Goal: Check status: Check status

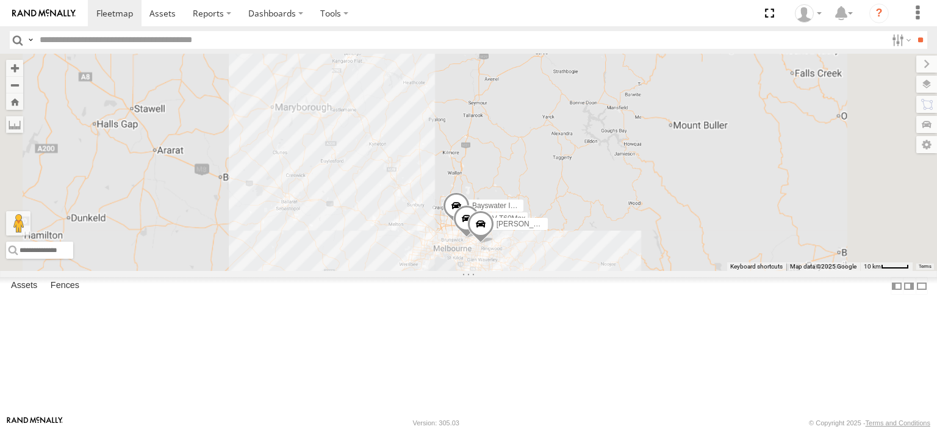
select select "**********"
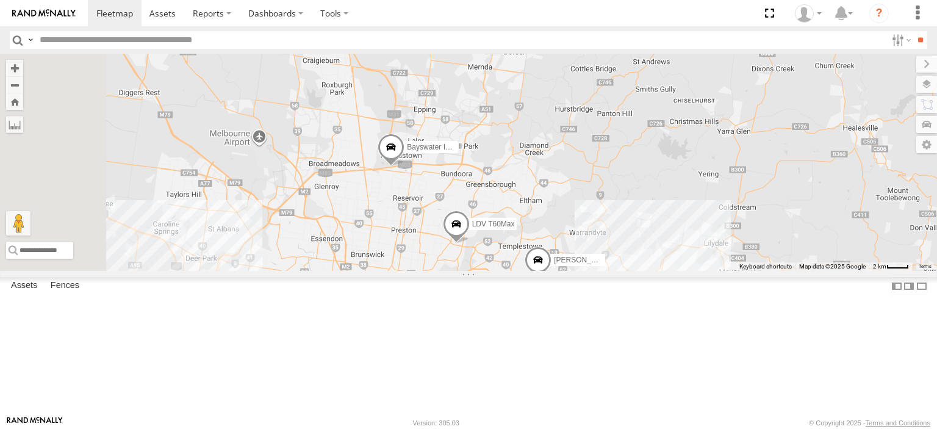
drag, startPoint x: 536, startPoint y: 277, endPoint x: 818, endPoint y: 181, distance: 297.8
click at [818, 181] on div "Bendigo Isuzu FRR Bayswater Isuzu FRR LDV T60Max Jennifer BMW Westside UD" at bounding box center [468, 162] width 937 height 217
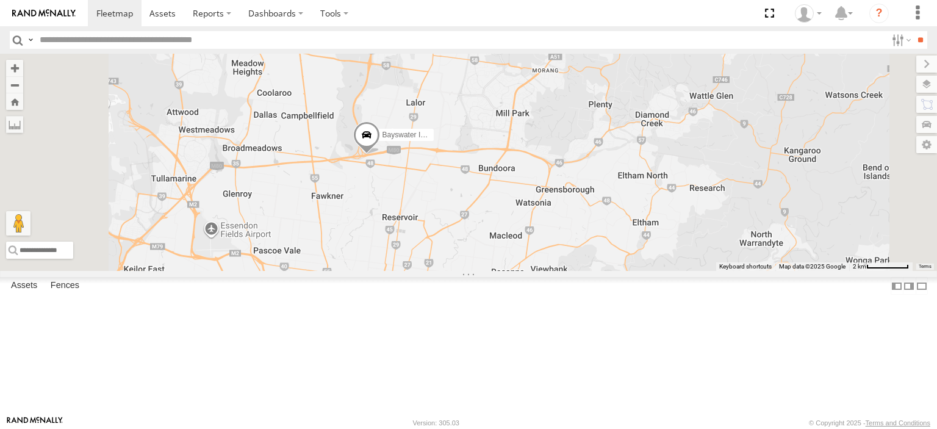
drag, startPoint x: 529, startPoint y: 237, endPoint x: 573, endPoint y: 220, distance: 46.6
click at [573, 220] on div "Bendigo Isuzu FRR Bayswater Isuzu FRR LDV T60Max Jennifer BMW Westside UD" at bounding box center [468, 162] width 937 height 217
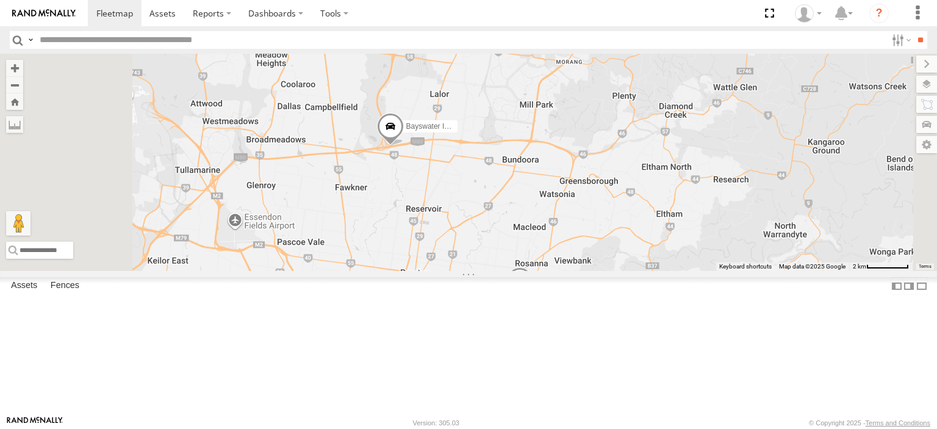
click at [404, 146] on span at bounding box center [390, 129] width 27 height 33
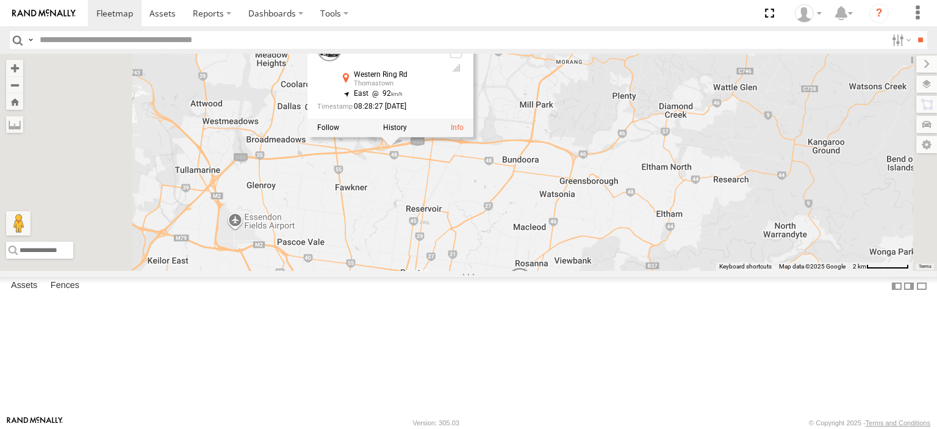
click at [572, 232] on div "Bendigo Isuzu FRR Bayswater Isuzu FRR LDV T60Max Jennifer BMW Westside UD Baysw…" at bounding box center [468, 162] width 937 height 217
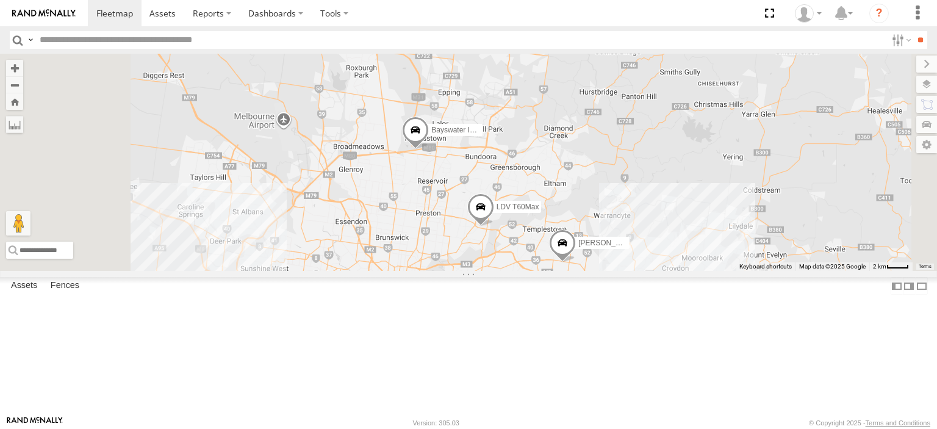
click at [429, 149] on span at bounding box center [415, 133] width 27 height 33
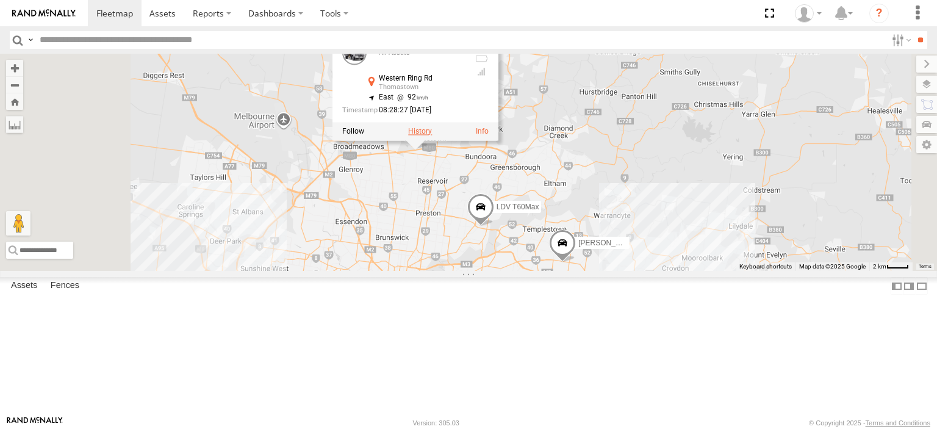
click at [432, 135] on label at bounding box center [420, 131] width 24 height 9
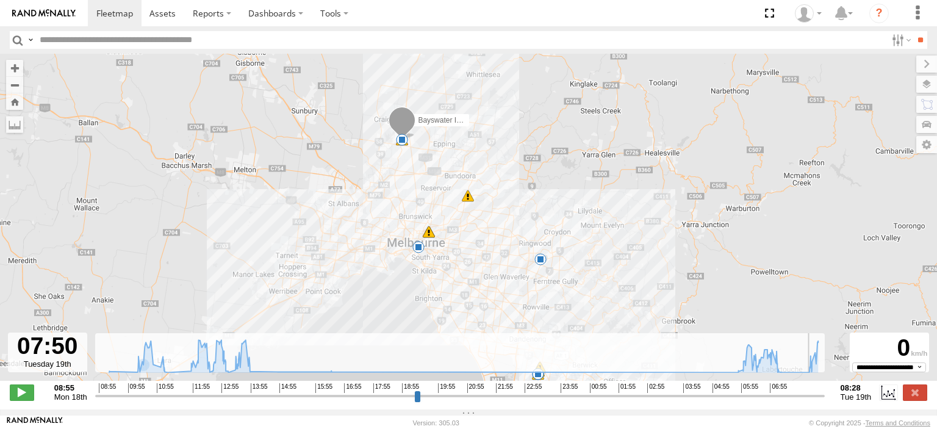
drag, startPoint x: 97, startPoint y: 404, endPoint x: 802, endPoint y: 396, distance: 704.6
click at [802, 396] on input "range" at bounding box center [460, 396] width 730 height 12
drag, startPoint x: 802, startPoint y: 403, endPoint x: 780, endPoint y: 403, distance: 22.6
click at [780, 401] on input "range" at bounding box center [460, 396] width 730 height 12
click at [27, 400] on span at bounding box center [22, 392] width 24 height 16
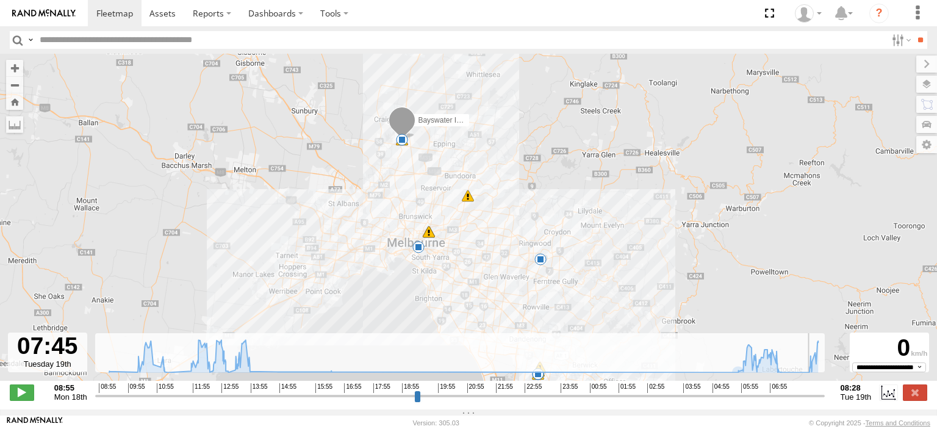
drag, startPoint x: 786, startPoint y: 402, endPoint x: 798, endPoint y: 400, distance: 13.0
click at [798, 400] on input "range" at bounding box center [460, 396] width 730 height 12
type input "**********"
click at [919, 391] on label at bounding box center [915, 392] width 24 height 16
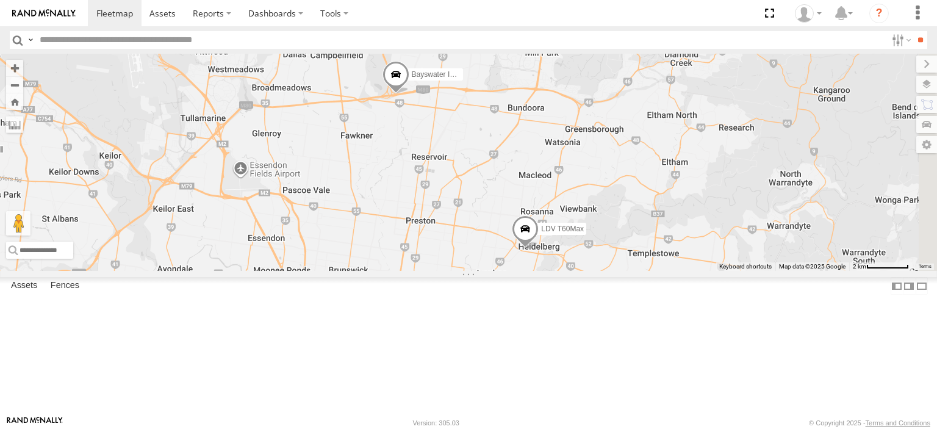
drag, startPoint x: 617, startPoint y: 280, endPoint x: 595, endPoint y: 331, distance: 54.9
click at [595, 271] on div "Bayswater Isuzu FRR LDV T60Max Jennifer BMW" at bounding box center [468, 162] width 937 height 217
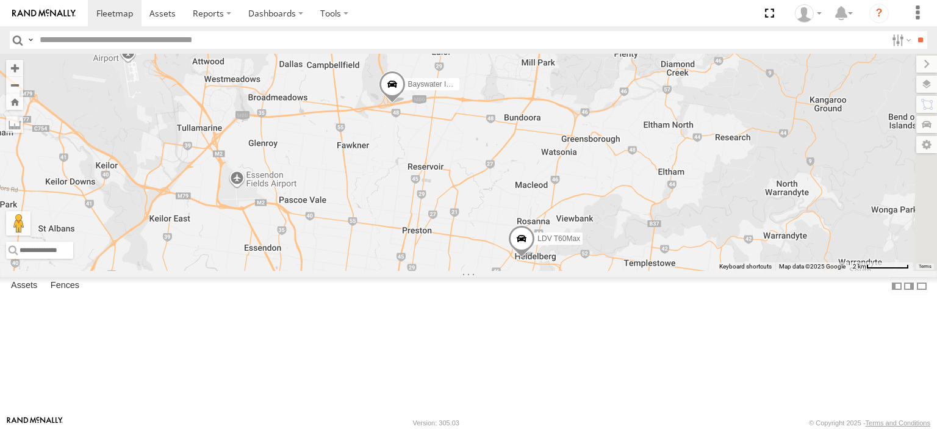
click at [406, 104] on span at bounding box center [392, 87] width 27 height 33
click at [475, 95] on div "Bayswater Isuzu FRR All Assets Western Ring Rd Thomastown -37.68871 , 144.98882…" at bounding box center [392, 40] width 166 height 110
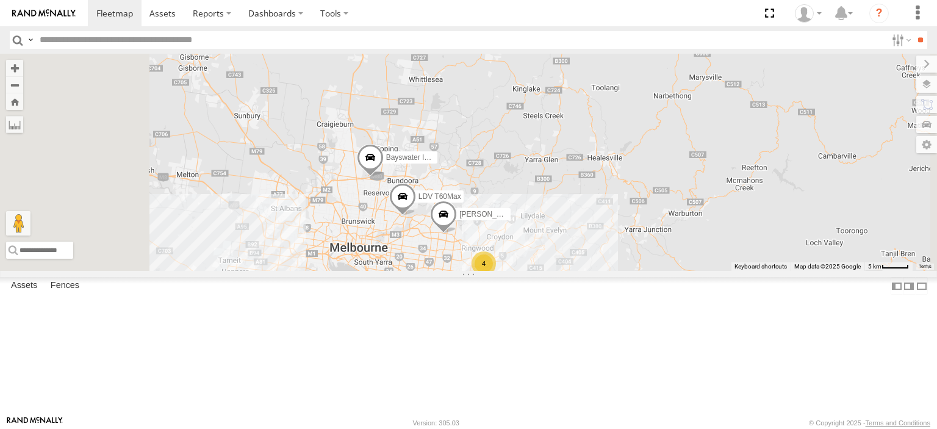
drag, startPoint x: 542, startPoint y: 303, endPoint x: 649, endPoint y: 274, distance: 111.3
click at [649, 271] on div "[PERSON_NAME] FRR Westside UD Bayswater Isuzu FRR LDV T60Max [PERSON_NAME] BMW 4" at bounding box center [468, 162] width 937 height 217
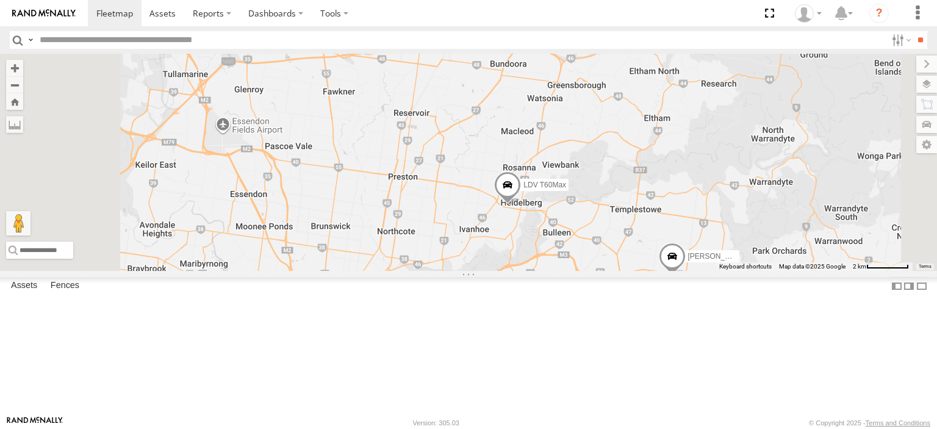
drag, startPoint x: 556, startPoint y: 210, endPoint x: 544, endPoint y: 297, distance: 87.5
click at [544, 271] on div "Bendigo Isuzu FRR Westside UD Bayswater Isuzu FRR LDV T60Max [PERSON_NAME] BMW" at bounding box center [468, 162] width 937 height 217
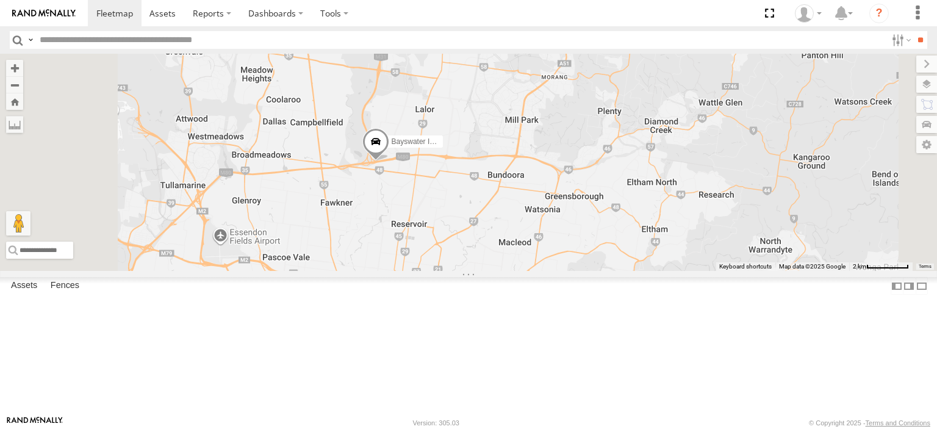
drag, startPoint x: 523, startPoint y: 200, endPoint x: 525, endPoint y: 263, distance: 62.9
click at [524, 263] on div "Bendigo Isuzu FRR Westside UD Bayswater Isuzu FRR LDV T60Max [PERSON_NAME] BMW" at bounding box center [468, 162] width 937 height 217
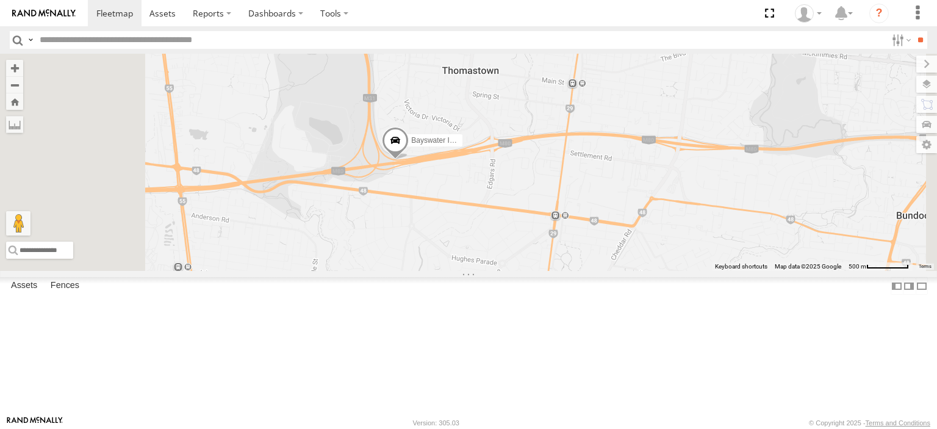
drag, startPoint x: 534, startPoint y: 208, endPoint x: 554, endPoint y: 273, distance: 68.1
click at [554, 271] on div "Bendigo Isuzu FRR Westside UD Bayswater Isuzu FRR LDV T60Max [PERSON_NAME] BMW" at bounding box center [468, 162] width 937 height 217
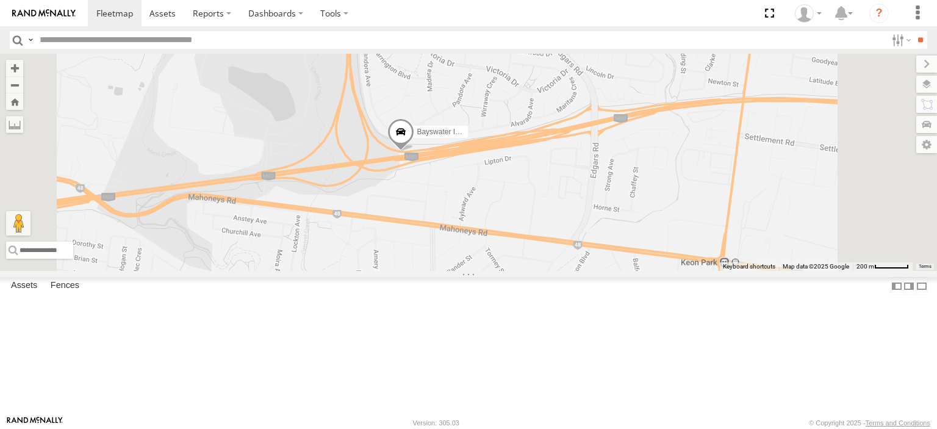
click at [503, 115] on div "Bendigo Isuzu FRR Westside UD Bayswater Isuzu FRR LDV T60Max [PERSON_NAME] BMW" at bounding box center [468, 162] width 937 height 217
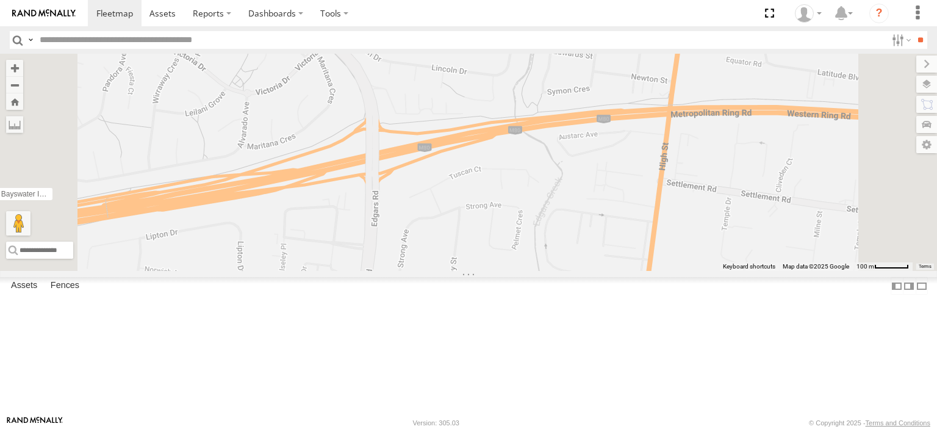
drag, startPoint x: 766, startPoint y: 174, endPoint x: 734, endPoint y: 293, distance: 122.9
click at [734, 271] on div "Bendigo Isuzu FRR Westside UD Bayswater Isuzu FRR LDV T60Max [PERSON_NAME] BMW" at bounding box center [468, 162] width 937 height 217
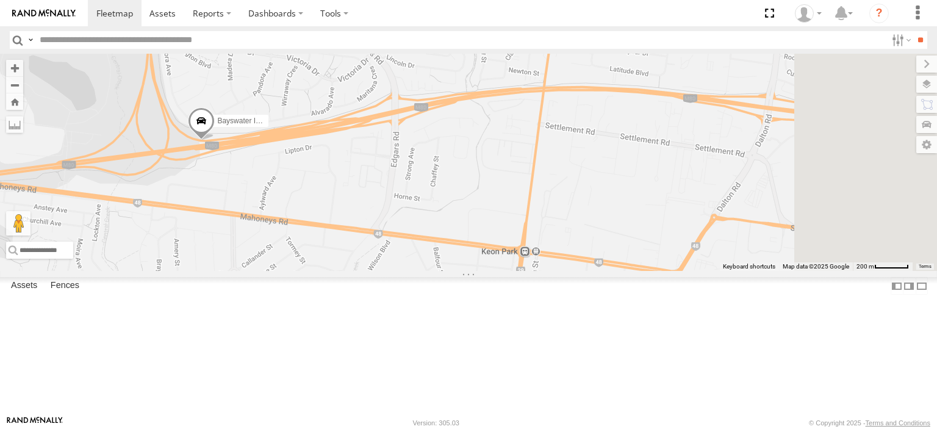
drag, startPoint x: 499, startPoint y: 168, endPoint x: 457, endPoint y: 138, distance: 51.3
click at [457, 138] on div "Bendigo Isuzu FRR Westside UD Bayswater Isuzu FRR LDV T60Max [PERSON_NAME] BMW" at bounding box center [468, 162] width 937 height 217
